Goal: Check status: Check status

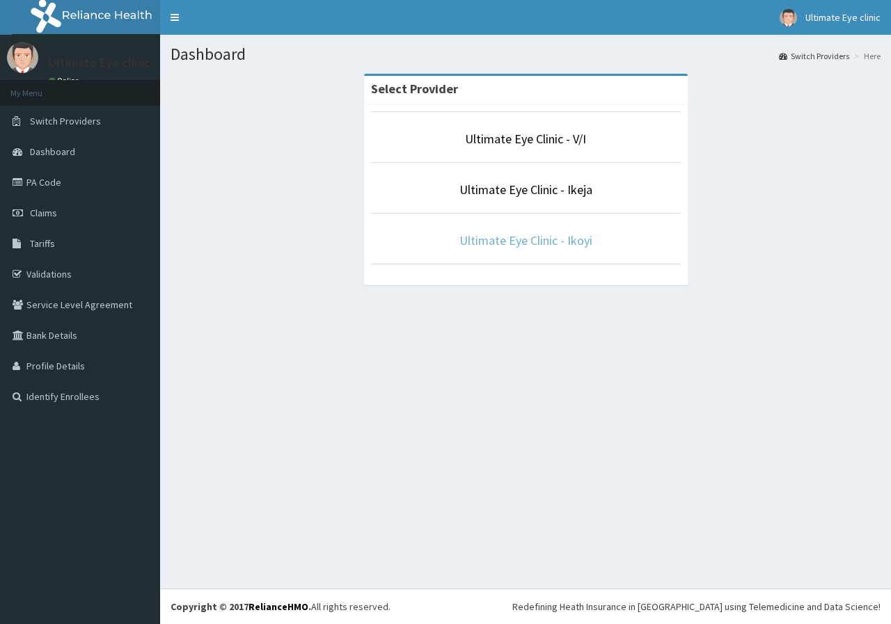
click at [536, 246] on link "Ultimate Eye Clinic - Ikoyi" at bounding box center [525, 240] width 133 height 16
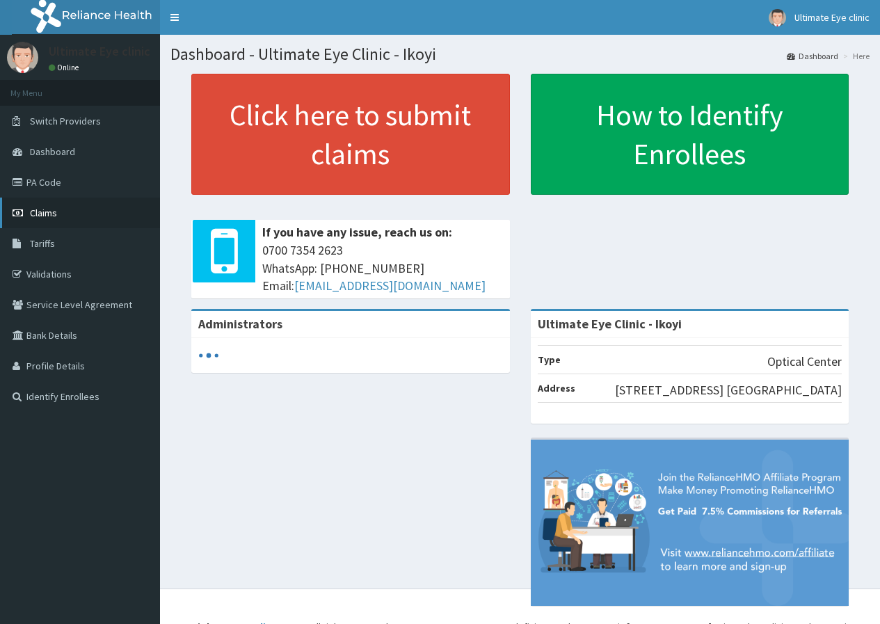
click at [90, 218] on link "Claims" at bounding box center [80, 213] width 160 height 31
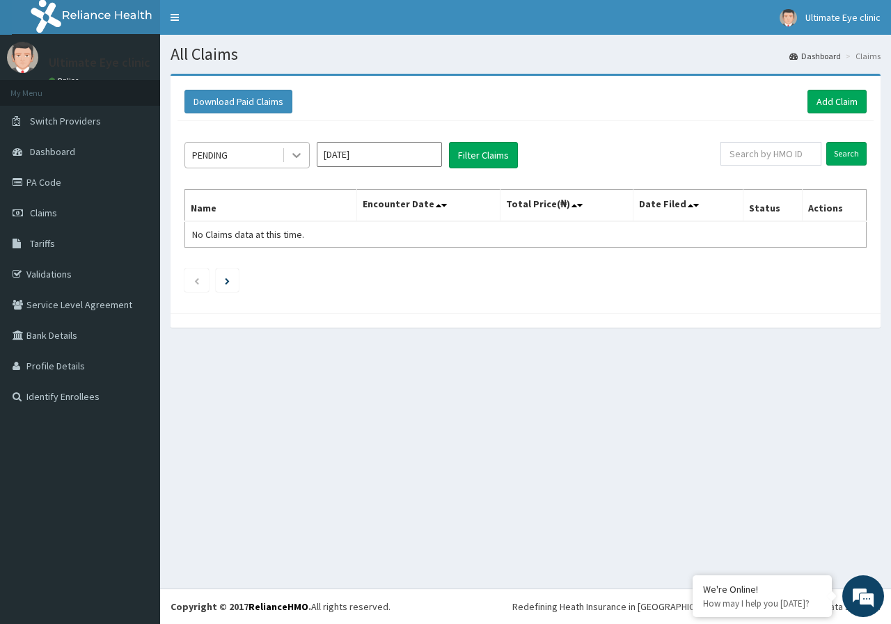
click at [298, 158] on icon at bounding box center [296, 155] width 14 height 14
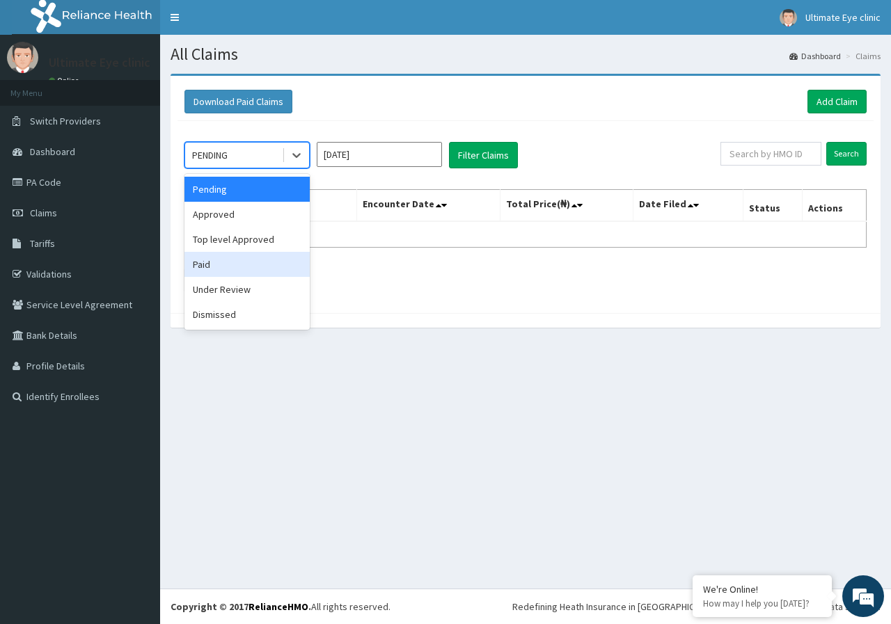
click at [246, 260] on div "Paid" at bounding box center [246, 264] width 125 height 25
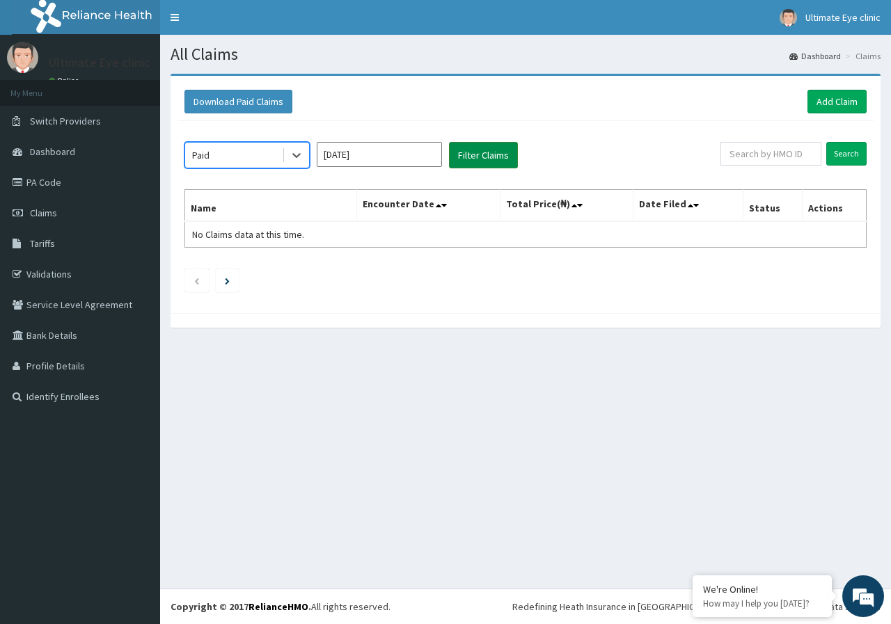
click at [502, 158] on button "Filter Claims" at bounding box center [483, 155] width 69 height 26
click at [479, 153] on button "Filter Claims" at bounding box center [483, 155] width 69 height 26
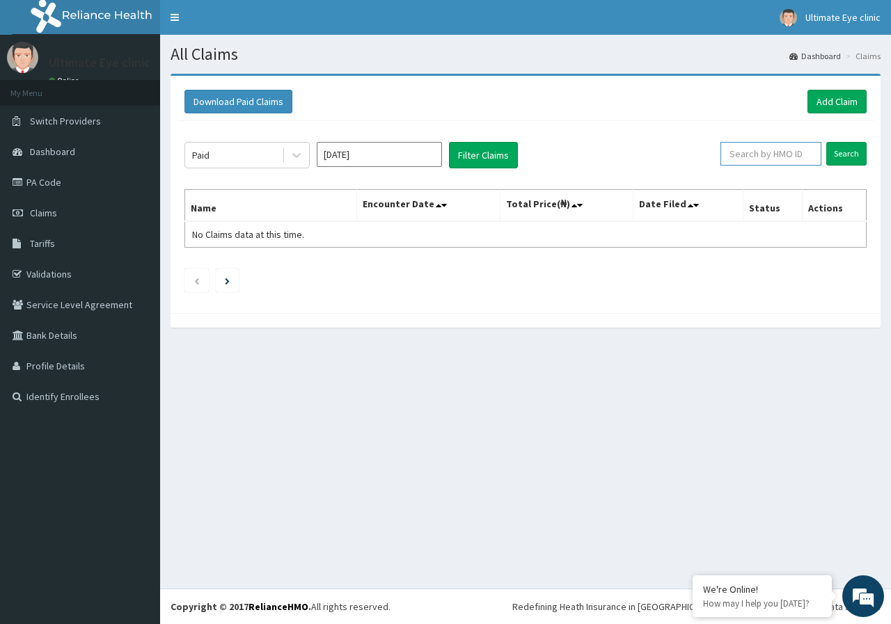
click at [779, 159] on input "text" at bounding box center [770, 154] width 101 height 24
click at [826, 142] on input "Search" at bounding box center [846, 154] width 40 height 24
click at [766, 148] on input "PED/10136B" at bounding box center [749, 154] width 90 height 24
type input "PED/10136/B"
click at [826, 142] on input "Search" at bounding box center [846, 154] width 40 height 24
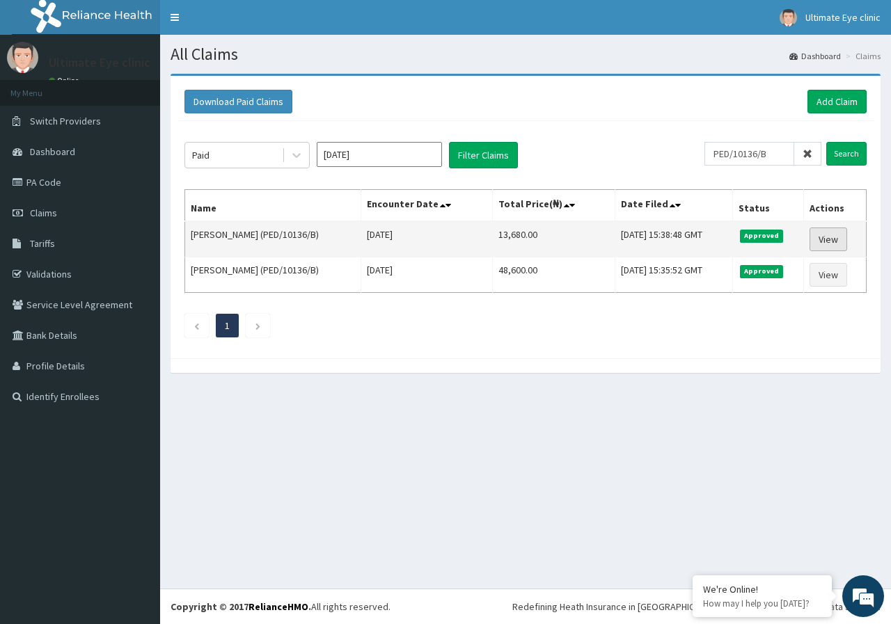
click at [838, 239] on link "View" at bounding box center [828, 240] width 38 height 24
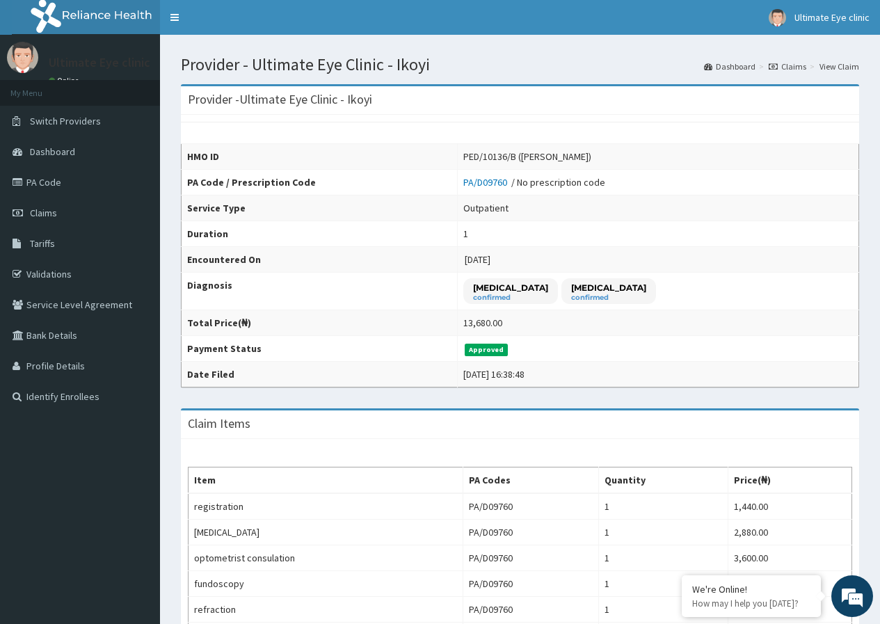
click at [799, 70] on link "Claims" at bounding box center [788, 67] width 38 height 12
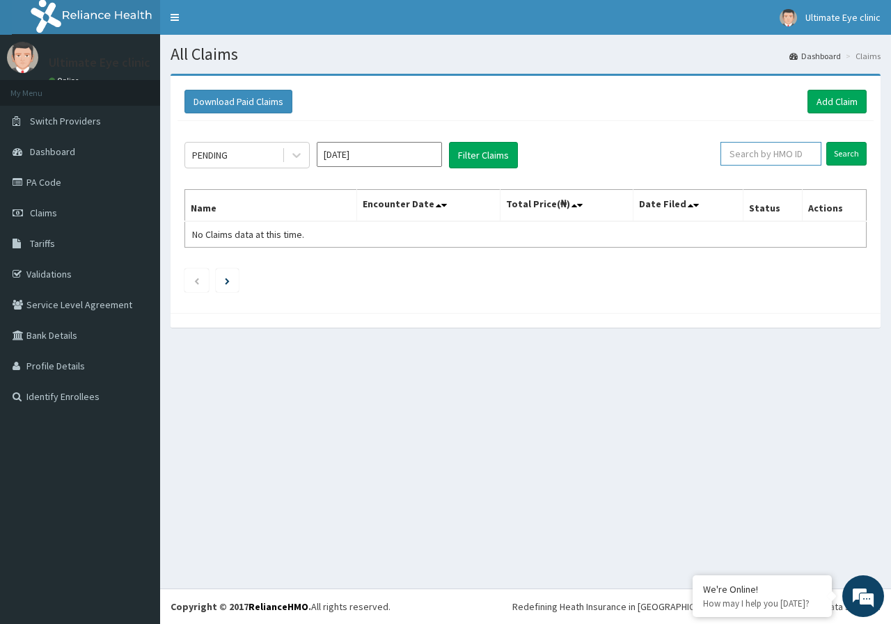
click at [758, 152] on input "text" at bounding box center [770, 154] width 101 height 24
type input "PED/10136/B"
click at [826, 142] on input "Search" at bounding box center [846, 154] width 40 height 24
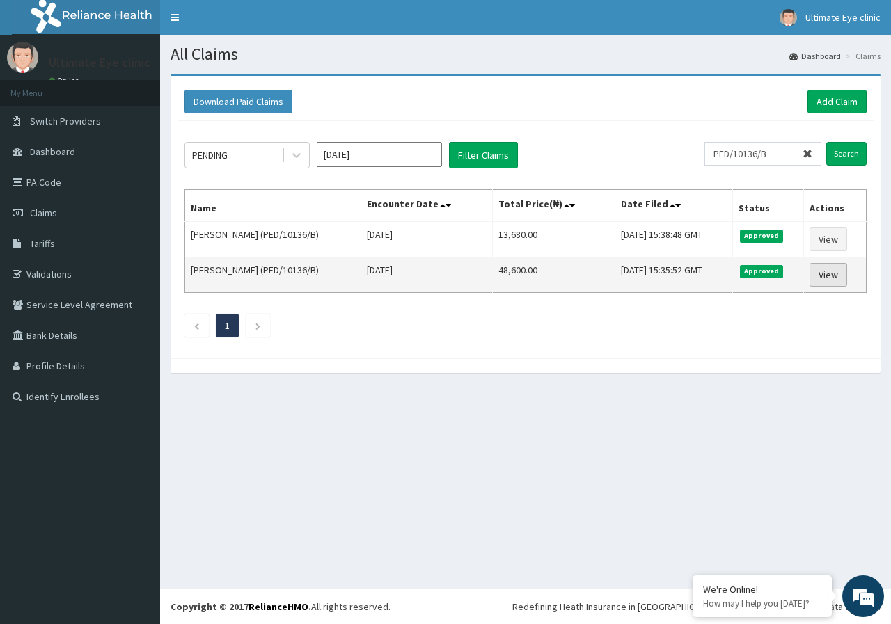
click at [831, 273] on link "View" at bounding box center [828, 275] width 38 height 24
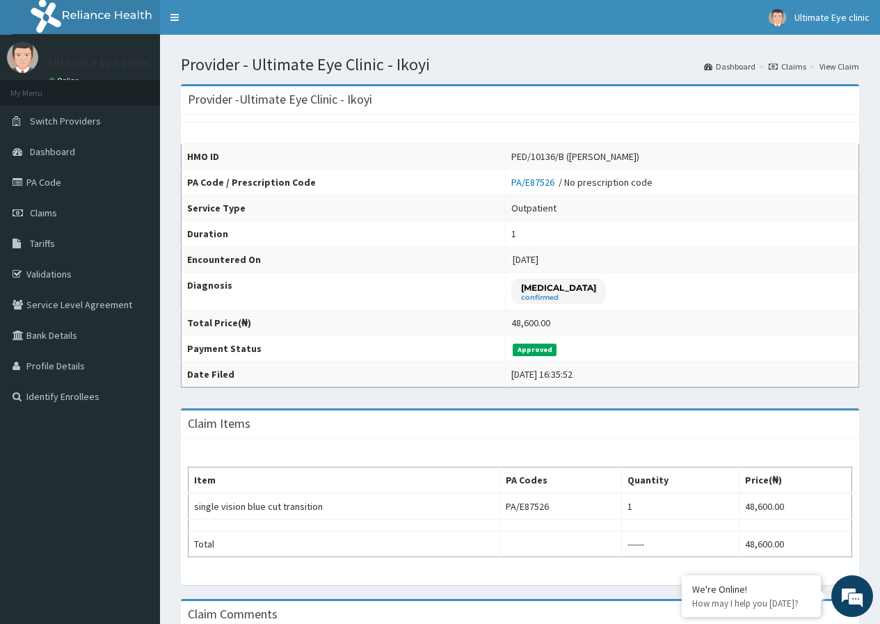
click at [798, 63] on link "Claims" at bounding box center [788, 67] width 38 height 12
